Goal: Navigation & Orientation: Find specific page/section

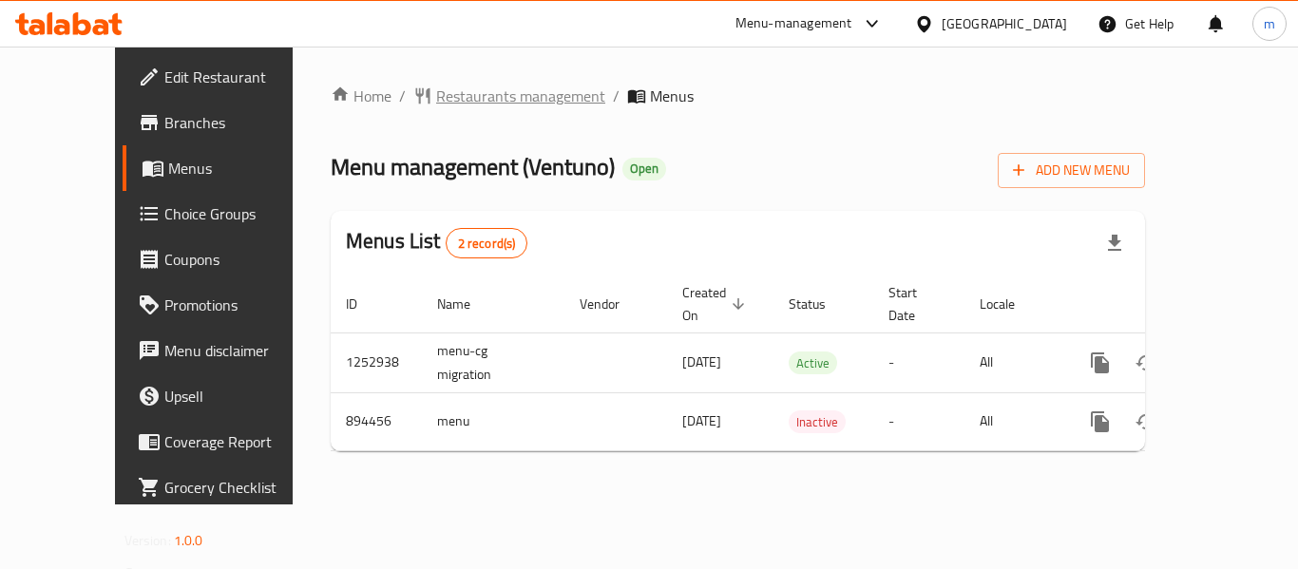
drag, startPoint x: 0, startPoint y: 0, endPoint x: 447, endPoint y: 102, distance: 458.9
click at [447, 102] on span "Restaurants management" at bounding box center [520, 96] width 169 height 23
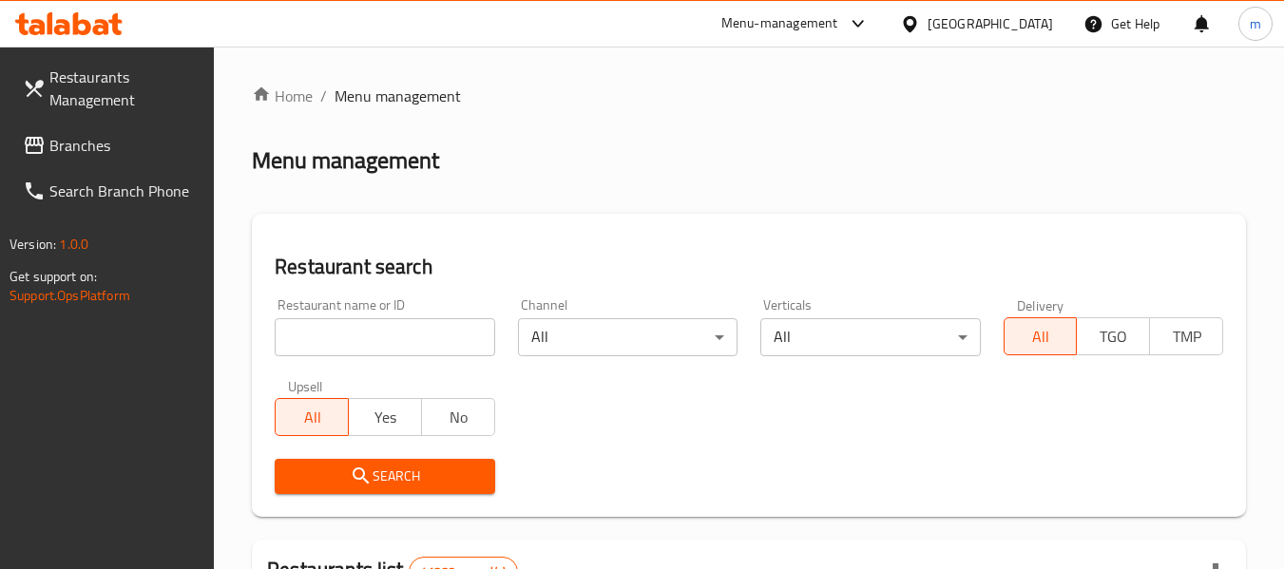
click at [78, 135] on span "Branches" at bounding box center [124, 145] width 150 height 23
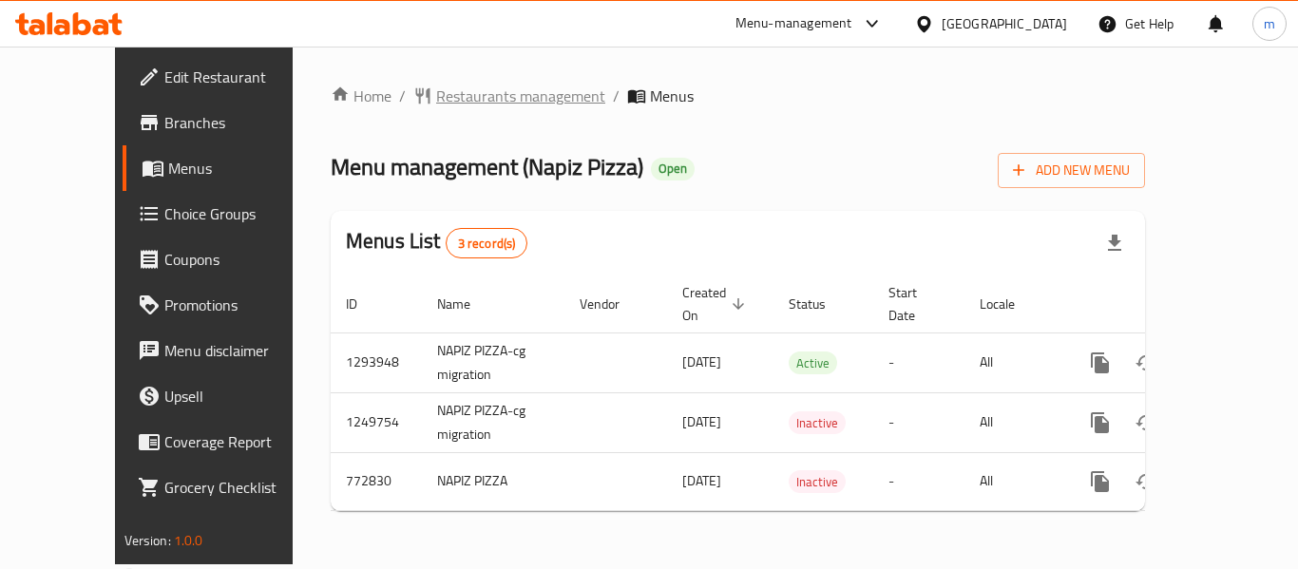
click at [471, 100] on span "Restaurants management" at bounding box center [520, 96] width 169 height 23
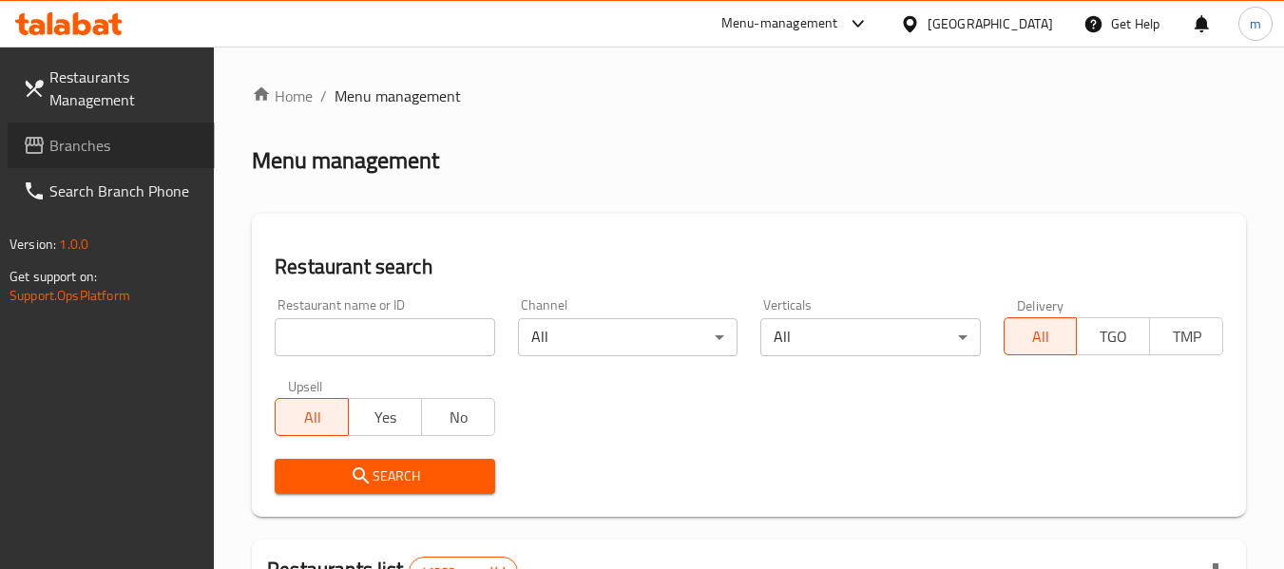
click at [162, 159] on link "Branches" at bounding box center [111, 146] width 207 height 46
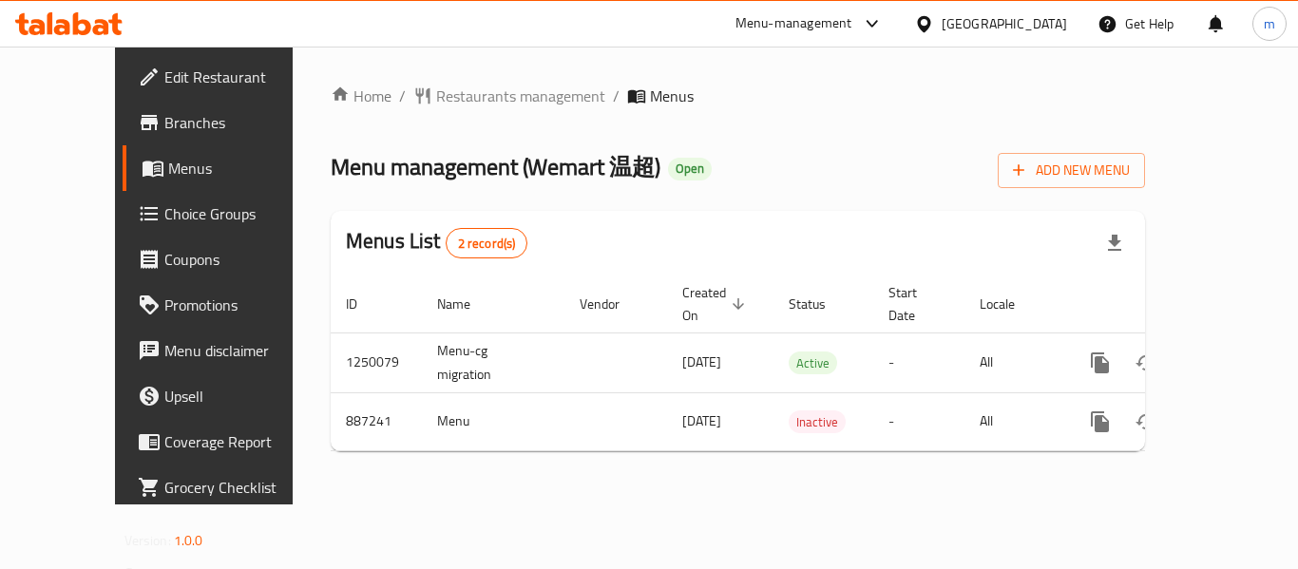
click at [725, 166] on div "Menu management ( Wemart 温超 ) Open Add New Menu" at bounding box center [738, 166] width 814 height 43
